Goal: Information Seeking & Learning: Learn about a topic

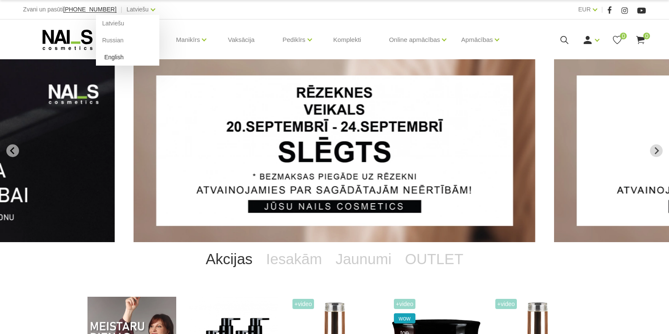
drag, startPoint x: 0, startPoint y: 0, endPoint x: 100, endPoint y: 55, distance: 114.5
click at [100, 55] on link "English" at bounding box center [127, 57] width 63 height 17
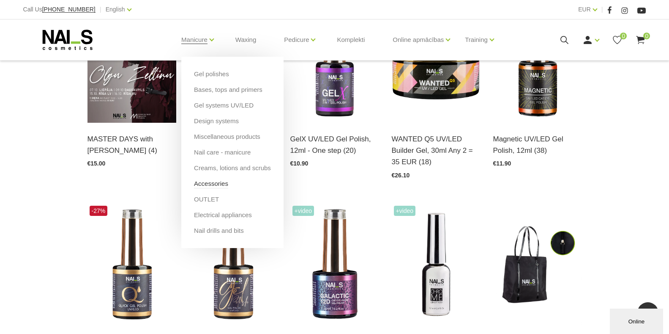
click at [202, 183] on link "Accessories" at bounding box center [211, 183] width 34 height 9
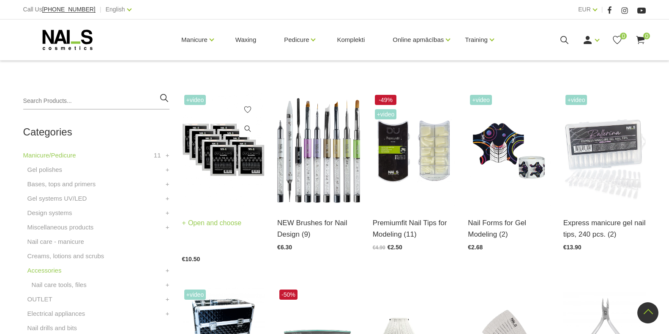
scroll to position [169, 0]
click at [211, 222] on link "Open and choose" at bounding box center [212, 223] width 60 height 12
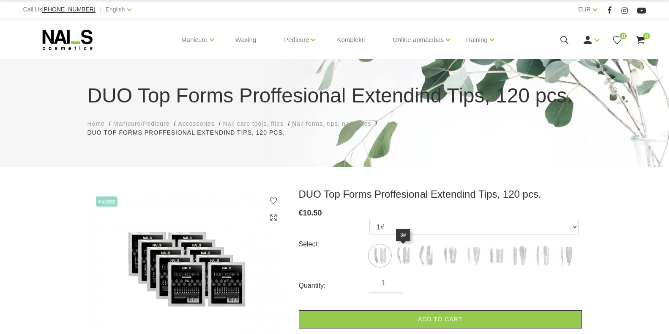
click at [405, 254] on img at bounding box center [403, 255] width 21 height 21
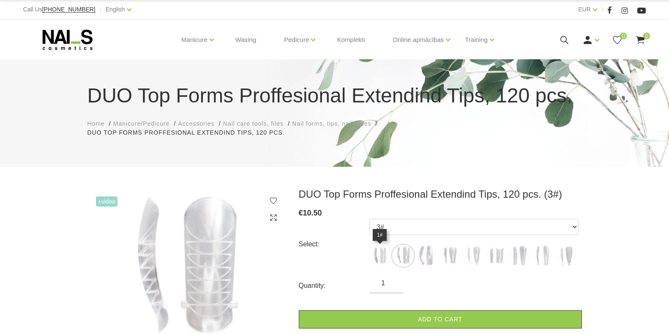
click at [376, 255] on img at bounding box center [379, 255] width 21 height 21
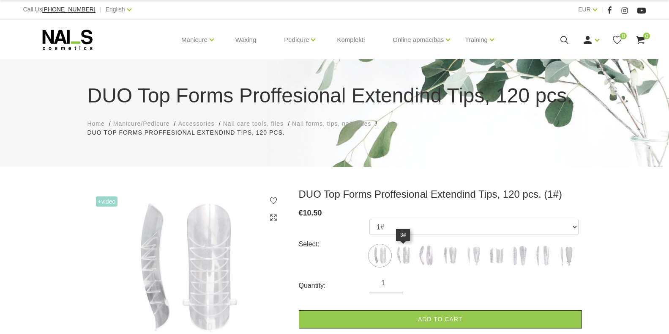
click at [403, 258] on img at bounding box center [403, 255] width 21 height 21
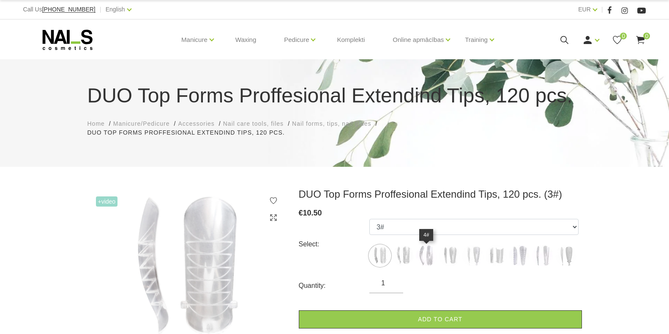
click at [428, 254] on img at bounding box center [426, 255] width 21 height 21
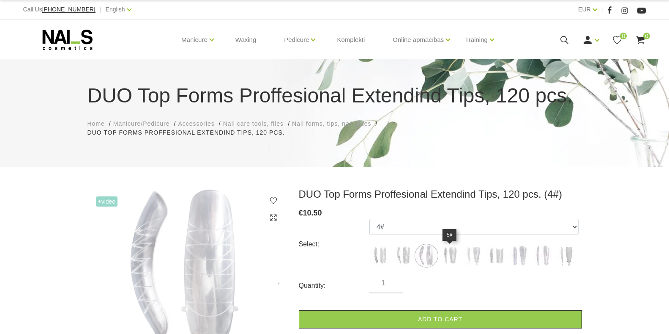
click at [453, 255] on img at bounding box center [449, 255] width 21 height 21
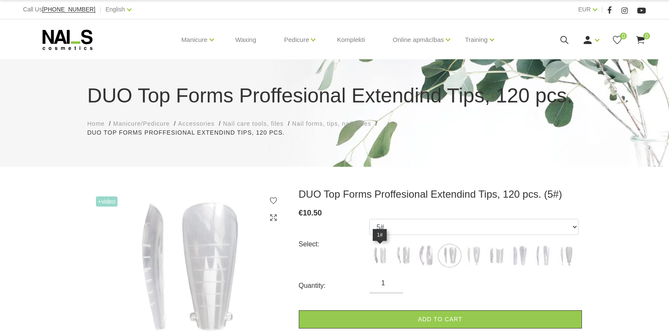
click at [382, 255] on img at bounding box center [379, 255] width 21 height 21
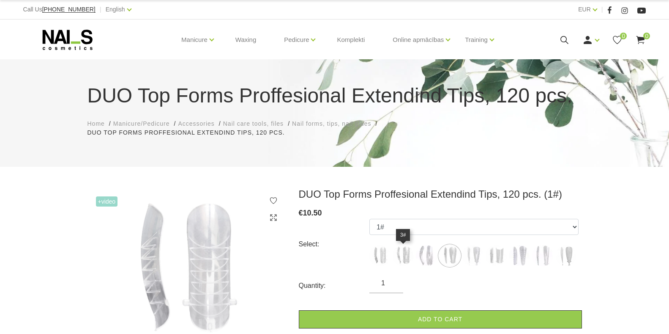
click at [400, 254] on img at bounding box center [403, 255] width 21 height 21
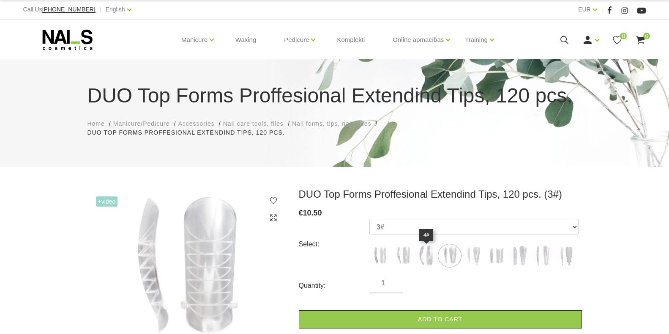
click at [430, 249] on img at bounding box center [426, 255] width 21 height 21
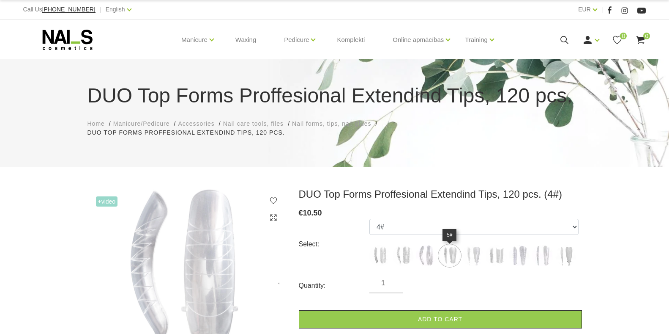
click at [455, 257] on img at bounding box center [449, 255] width 21 height 21
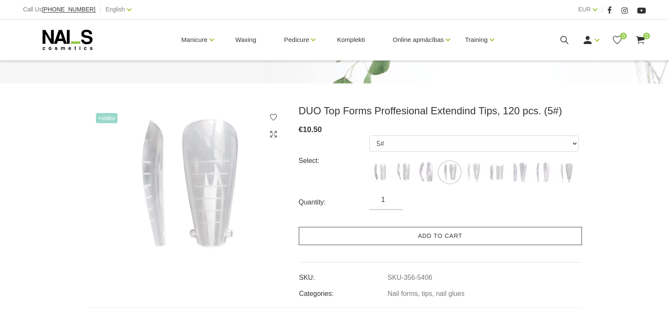
scroll to position [85, 0]
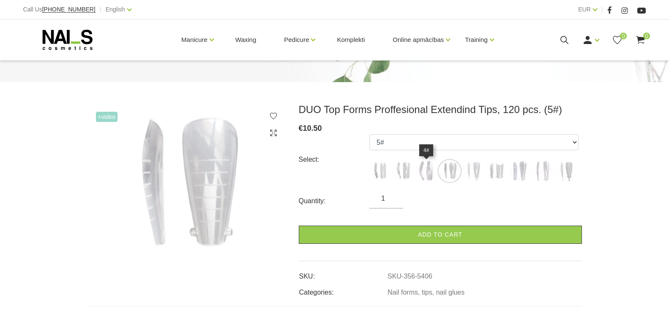
click at [425, 173] on img at bounding box center [426, 170] width 21 height 21
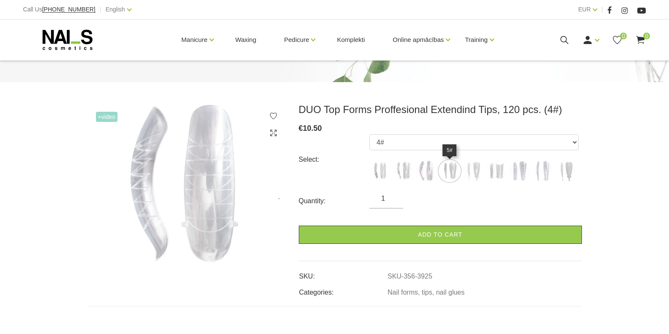
click at [452, 167] on img at bounding box center [449, 170] width 21 height 21
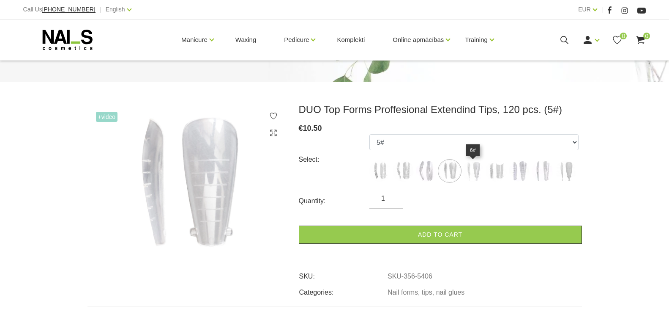
click at [476, 170] on img at bounding box center [472, 170] width 21 height 21
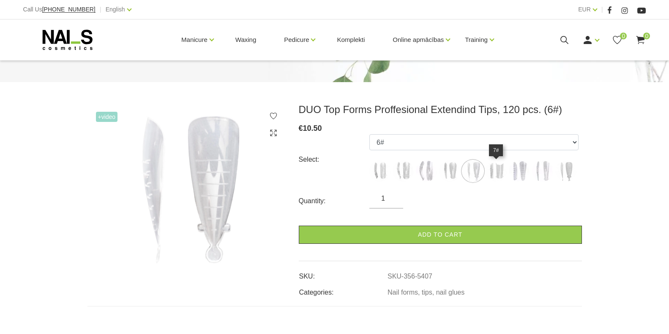
click at [490, 164] on img at bounding box center [496, 170] width 21 height 21
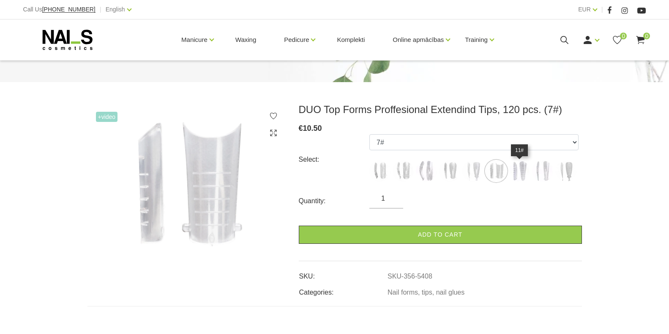
click at [524, 167] on img at bounding box center [519, 170] width 21 height 21
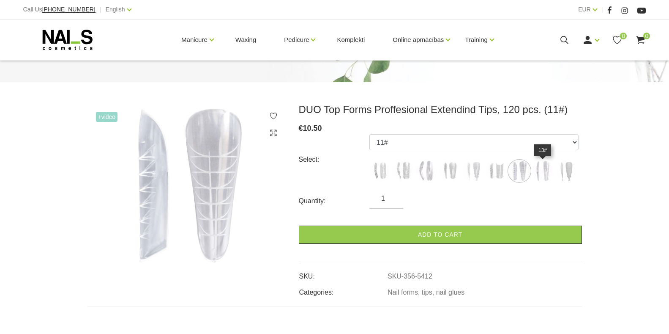
click at [544, 167] on img at bounding box center [542, 170] width 21 height 21
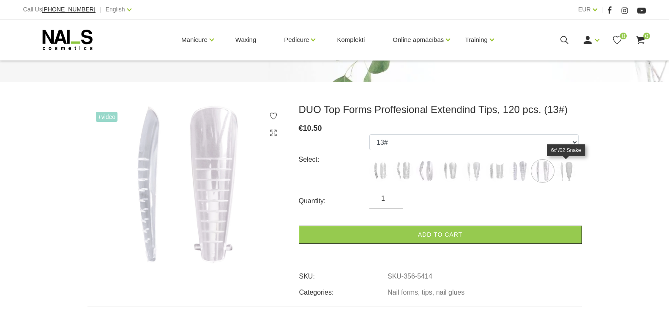
click at [569, 170] on img at bounding box center [565, 170] width 21 height 21
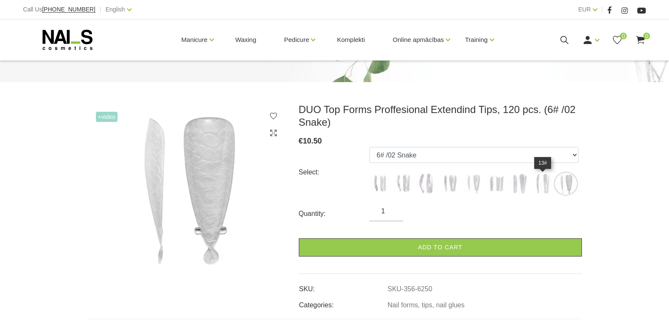
click at [541, 185] on img at bounding box center [542, 183] width 21 height 21
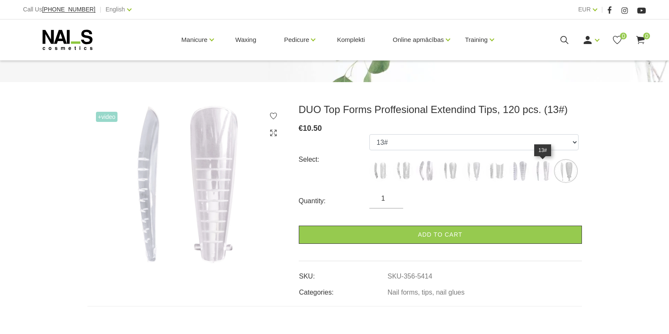
click at [545, 177] on img at bounding box center [542, 170] width 21 height 21
click at [570, 167] on img at bounding box center [565, 170] width 21 height 21
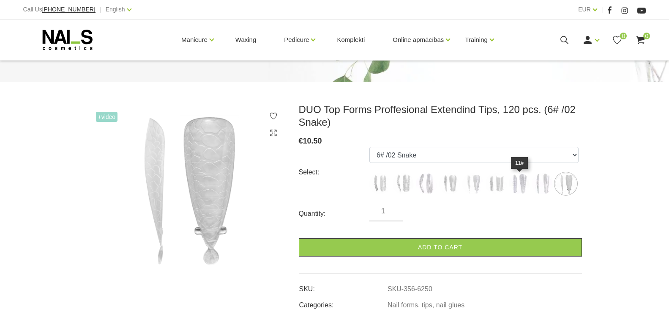
click at [521, 178] on img at bounding box center [519, 183] width 21 height 21
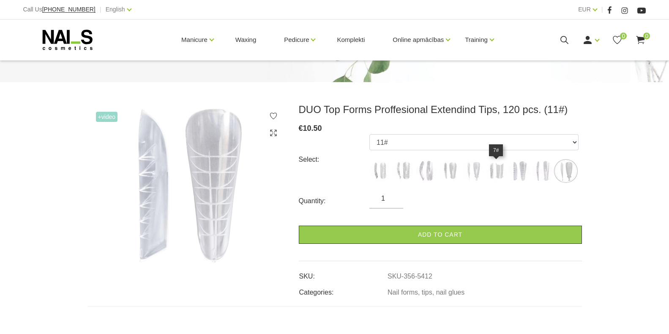
click at [499, 173] on img at bounding box center [496, 170] width 21 height 21
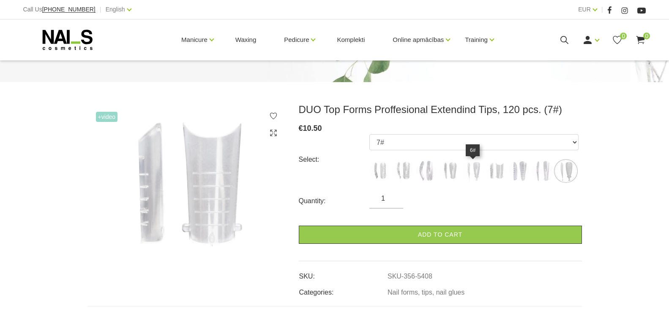
click at [475, 168] on img at bounding box center [472, 170] width 21 height 21
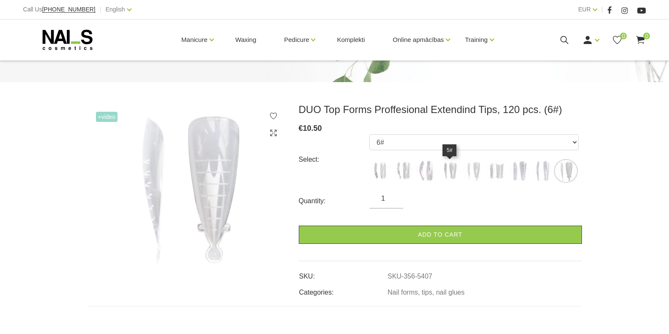
click at [451, 169] on img at bounding box center [449, 170] width 21 height 21
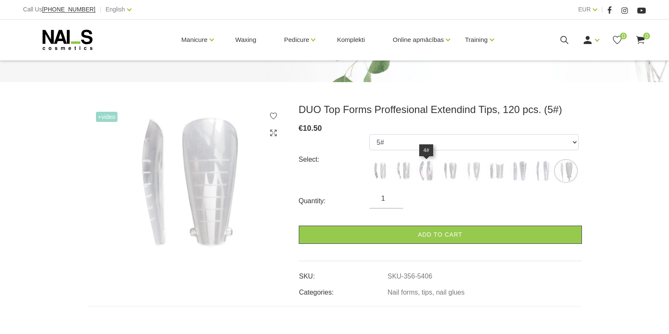
click at [425, 172] on img at bounding box center [426, 170] width 21 height 21
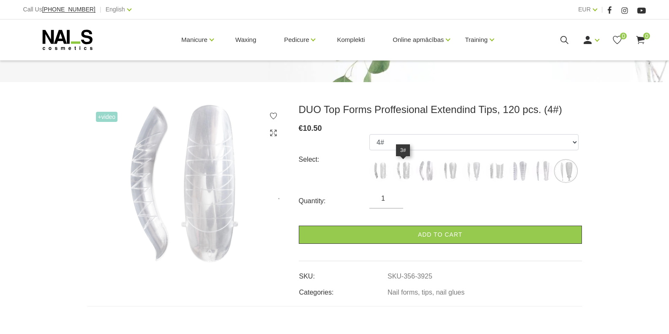
click at [404, 168] on img at bounding box center [403, 170] width 21 height 21
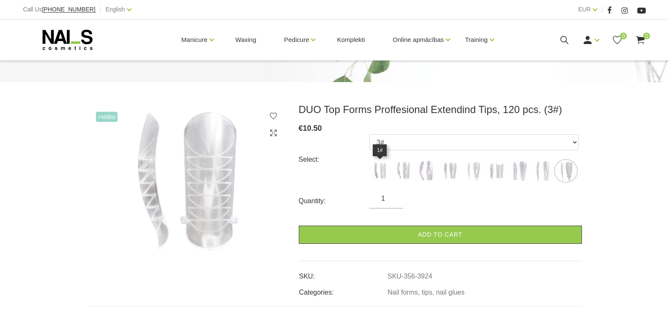
click at [378, 167] on img at bounding box center [379, 170] width 21 height 21
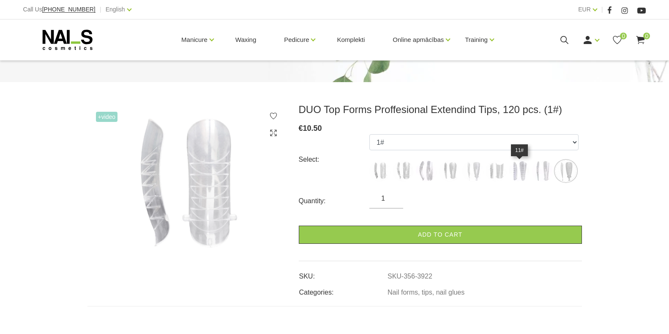
click at [525, 167] on img at bounding box center [519, 170] width 21 height 21
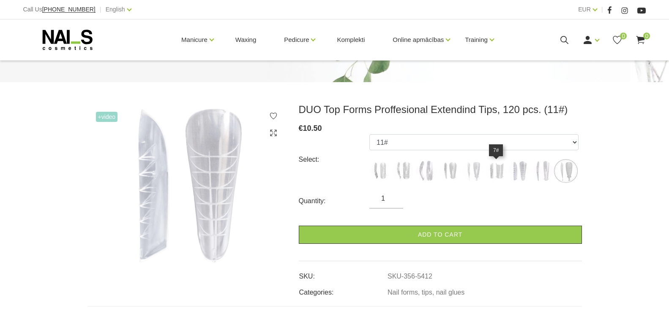
click at [498, 171] on img at bounding box center [496, 170] width 21 height 21
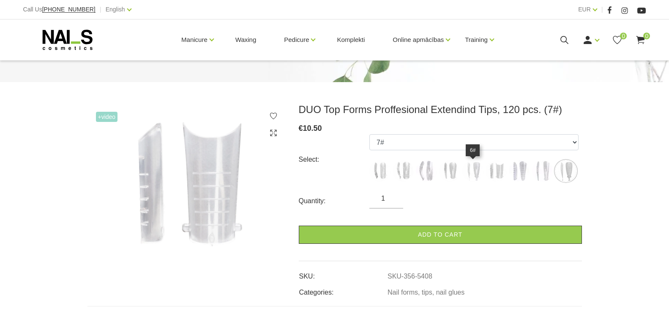
click at [477, 166] on img at bounding box center [472, 170] width 21 height 21
select select "5407"
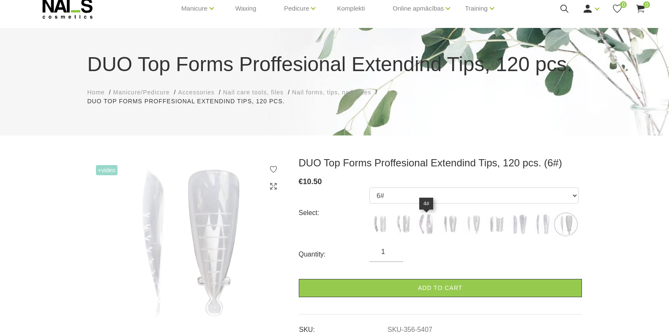
scroll to position [0, 0]
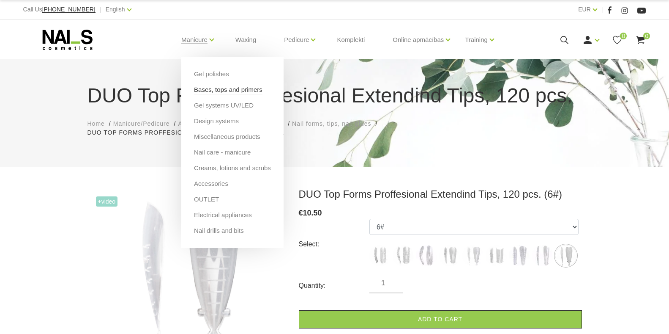
click at [206, 92] on link "Bases, tops and primers" at bounding box center [228, 89] width 68 height 9
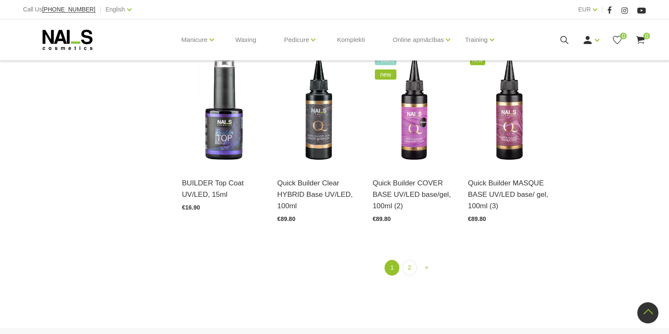
scroll to position [719, 0]
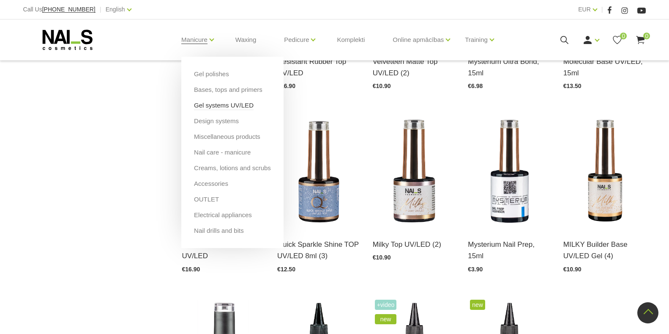
click at [210, 107] on link "Gel systems UV/LED" at bounding box center [224, 105] width 60 height 9
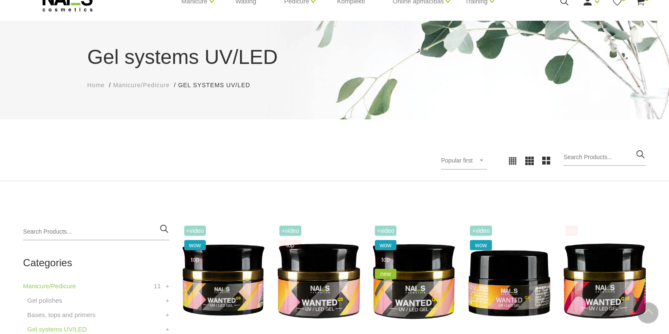
scroll to position [20, 0]
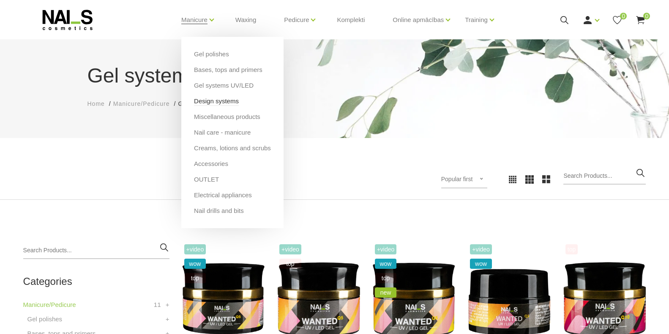
click at [203, 98] on link "Design systems" at bounding box center [216, 100] width 45 height 9
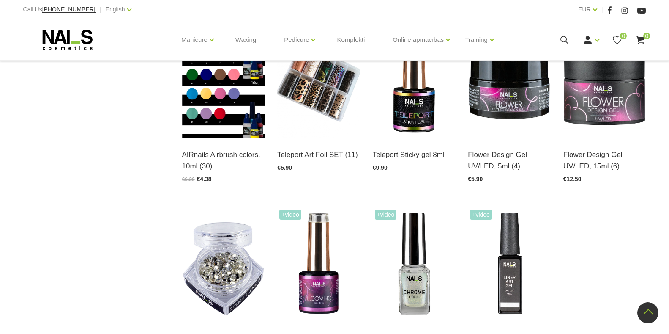
scroll to position [761, 0]
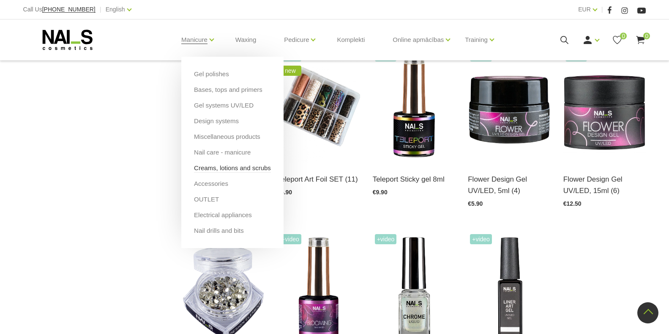
click at [212, 167] on link "Creams, lotions and scrubs" at bounding box center [232, 167] width 77 height 9
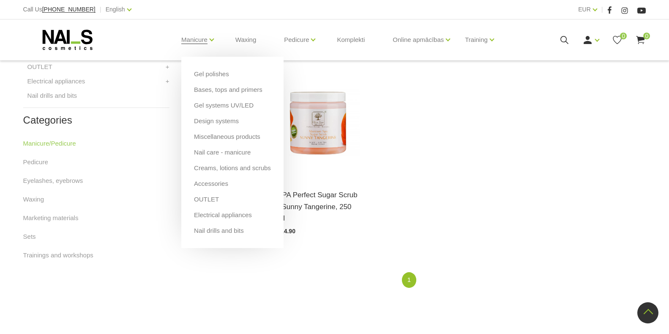
scroll to position [211, 0]
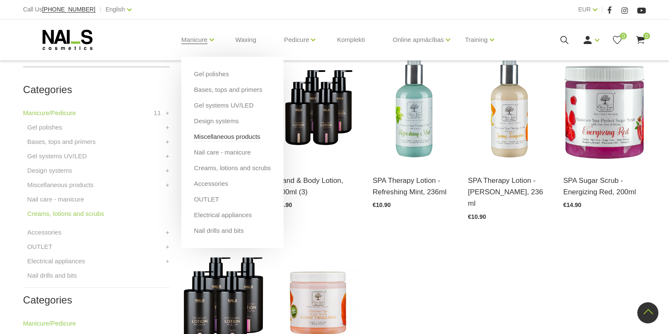
click at [202, 133] on link "Miscellaneous products" at bounding box center [227, 136] width 66 height 9
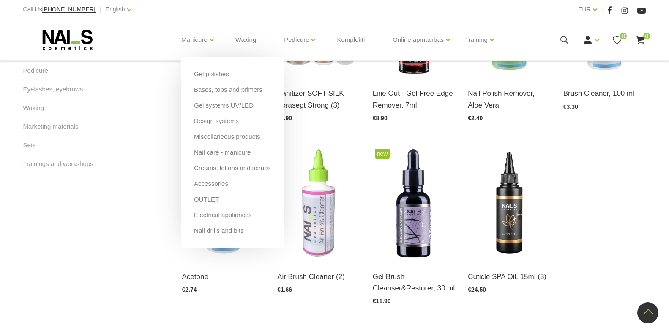
scroll to position [483, 0]
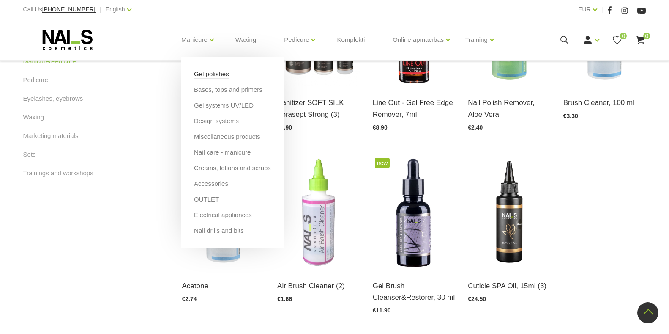
click at [197, 74] on link "Gel polishes" at bounding box center [211, 73] width 35 height 9
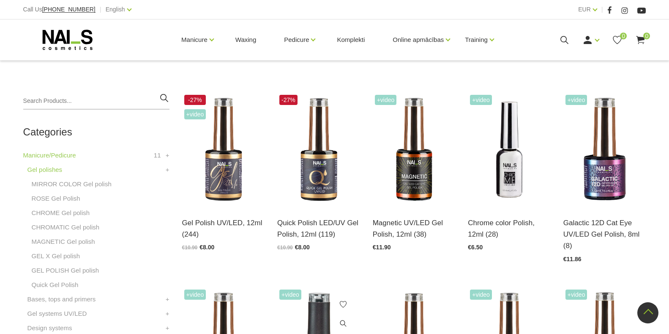
scroll to position [338, 0]
